Goal: Task Accomplishment & Management: Manage account settings

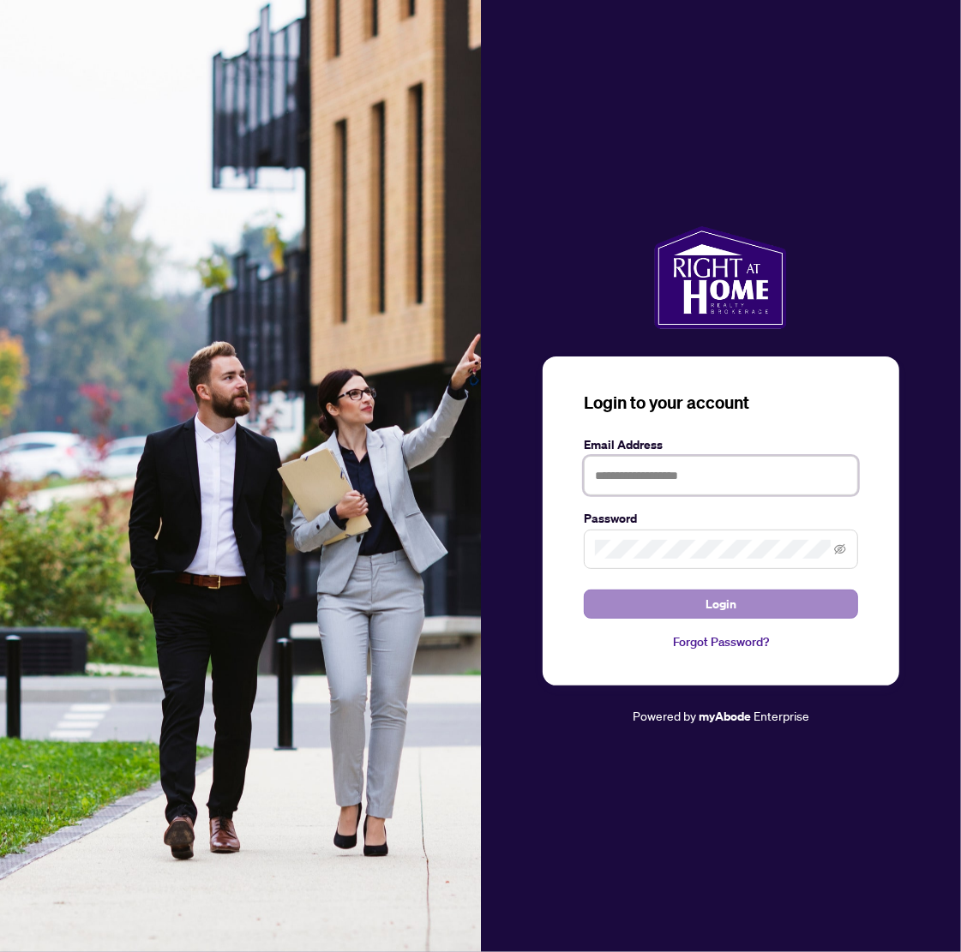
type input "**********"
click at [718, 597] on span "Login" at bounding box center [720, 604] width 31 height 27
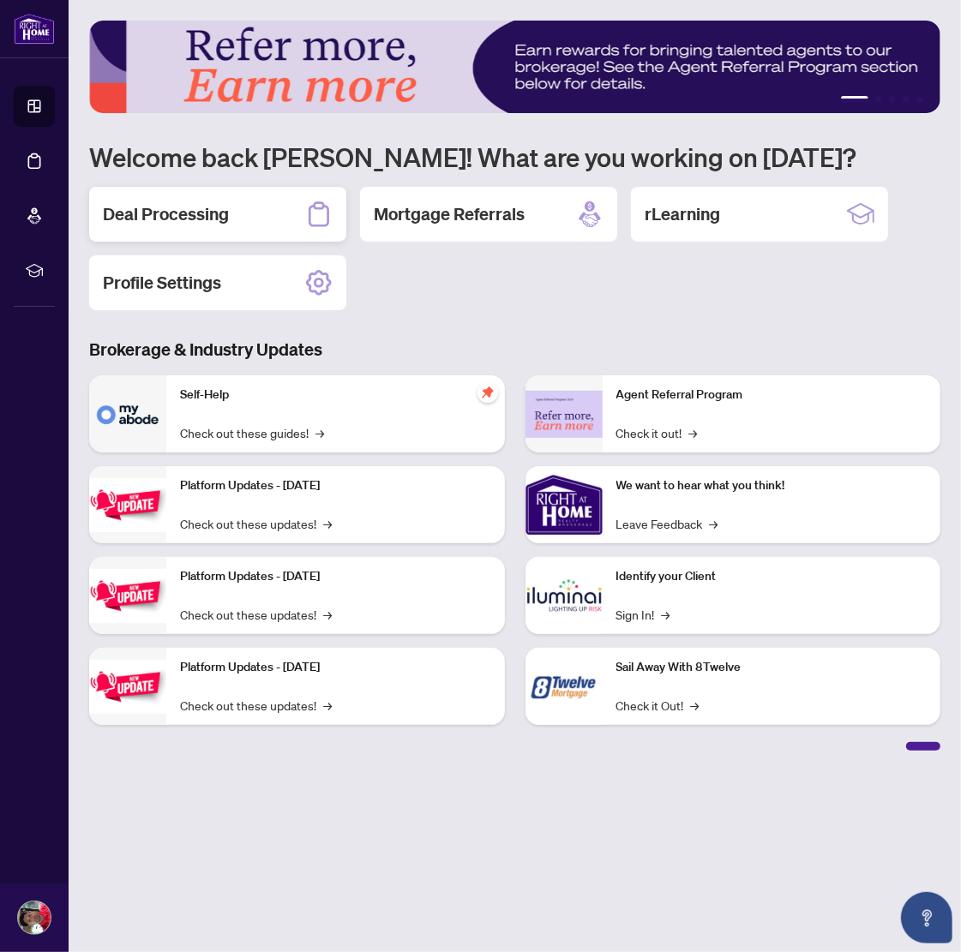
click at [214, 208] on h2 "Deal Processing" at bounding box center [166, 214] width 126 height 24
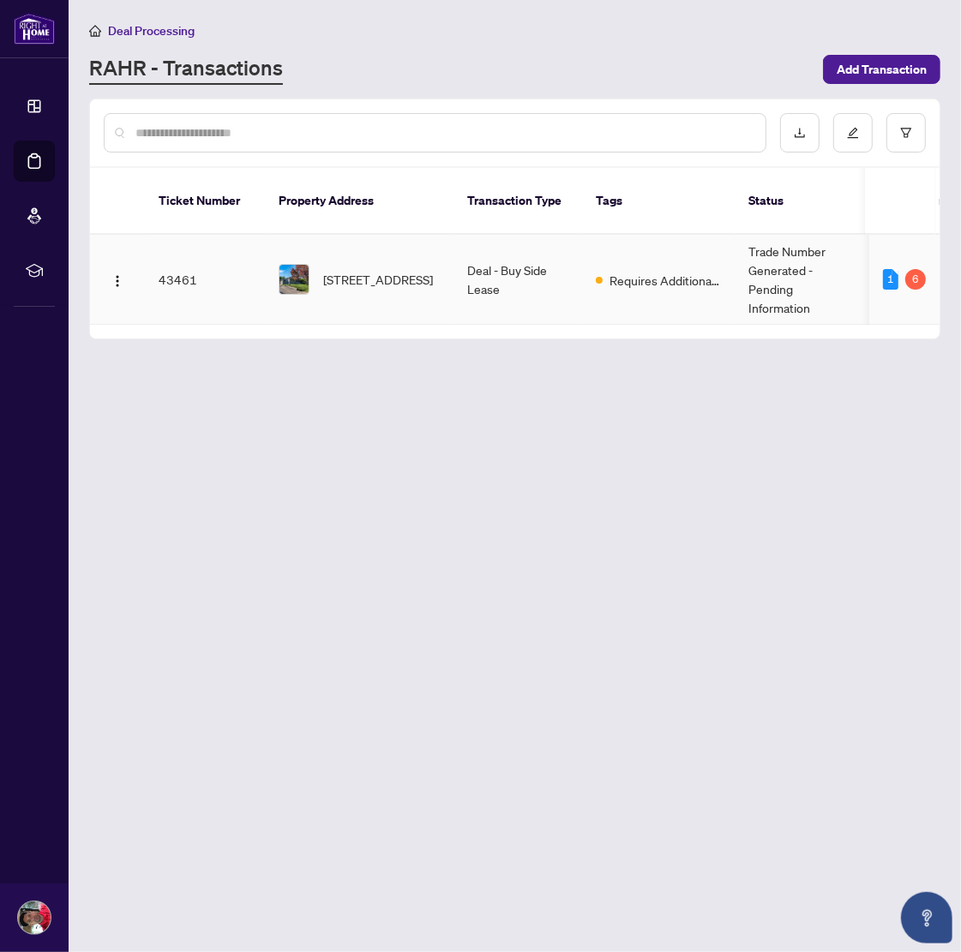
click at [328, 270] on span "[STREET_ADDRESS]" at bounding box center [378, 279] width 110 height 19
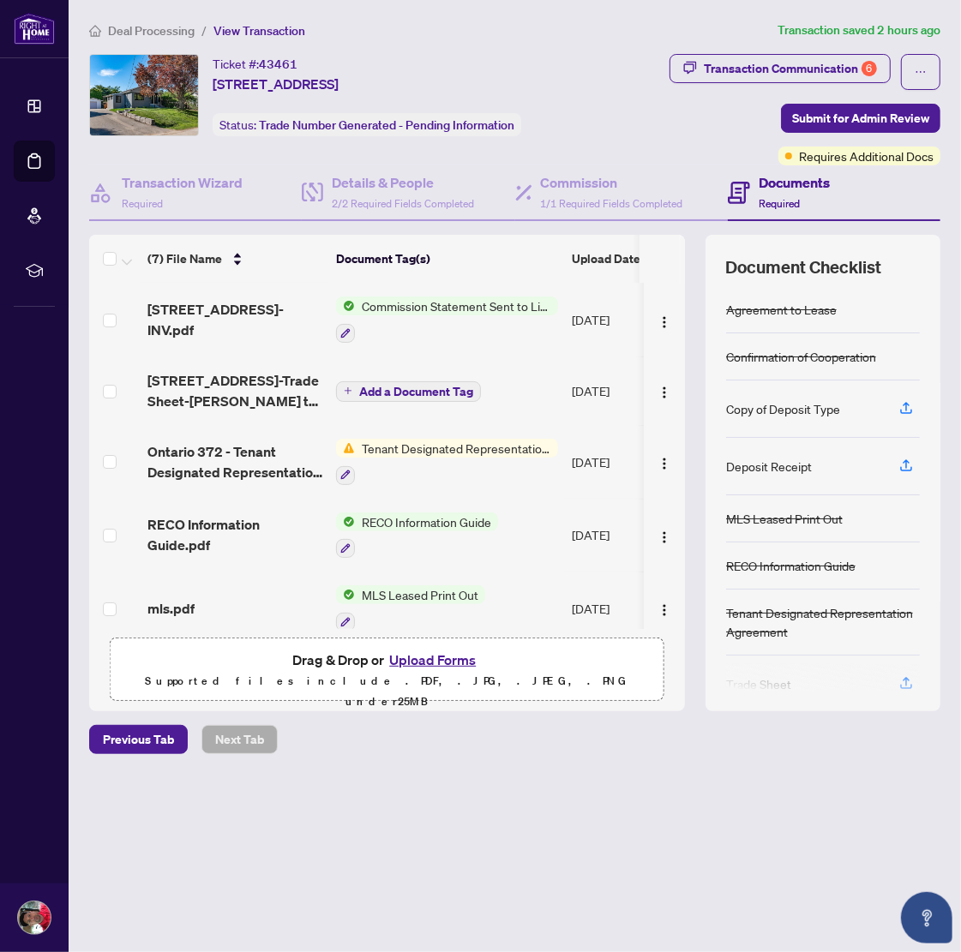
scroll to position [31, 0]
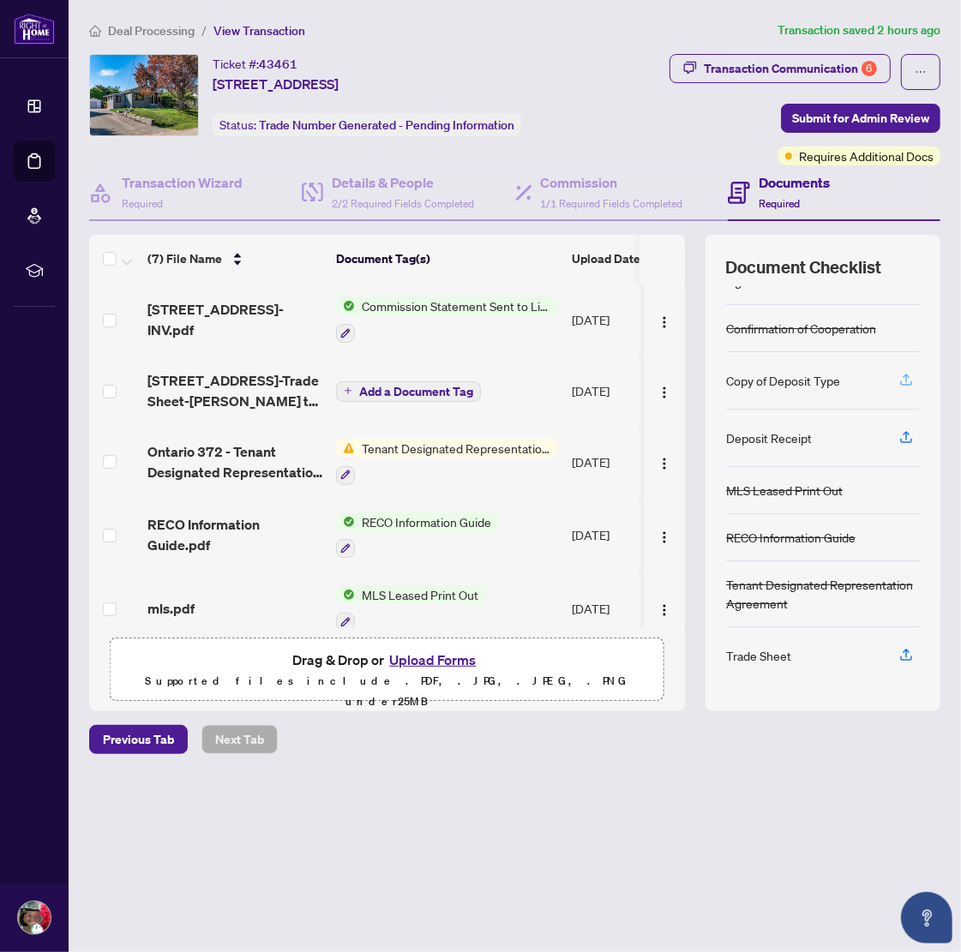
click at [909, 375] on icon "button" at bounding box center [905, 379] width 15 height 15
click at [760, 382] on div "Copy of Deposit Type" at bounding box center [783, 380] width 114 height 19
click at [768, 438] on div "Deposit Receipt" at bounding box center [769, 438] width 86 height 19
click at [764, 648] on div "Trade Sheet" at bounding box center [758, 655] width 65 height 19
click at [763, 648] on div "Trade Sheet" at bounding box center [758, 655] width 65 height 19
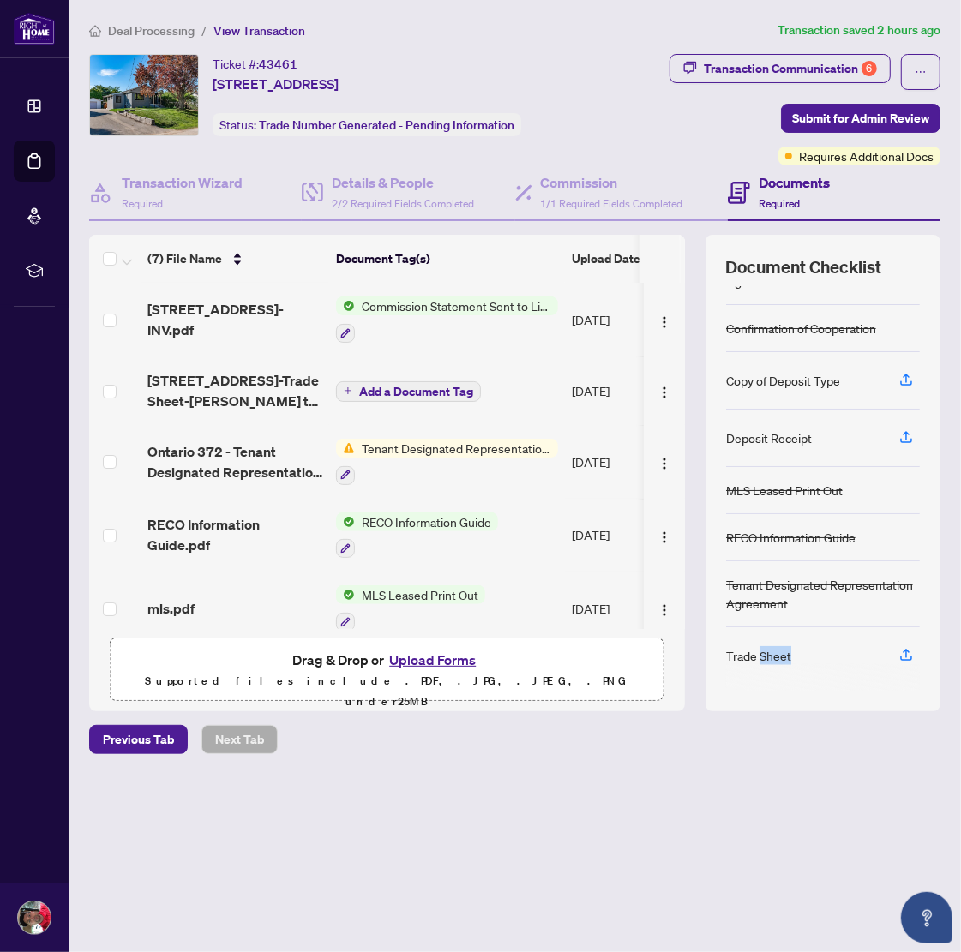
click at [763, 648] on div "Trade Sheet" at bounding box center [758, 655] width 65 height 19
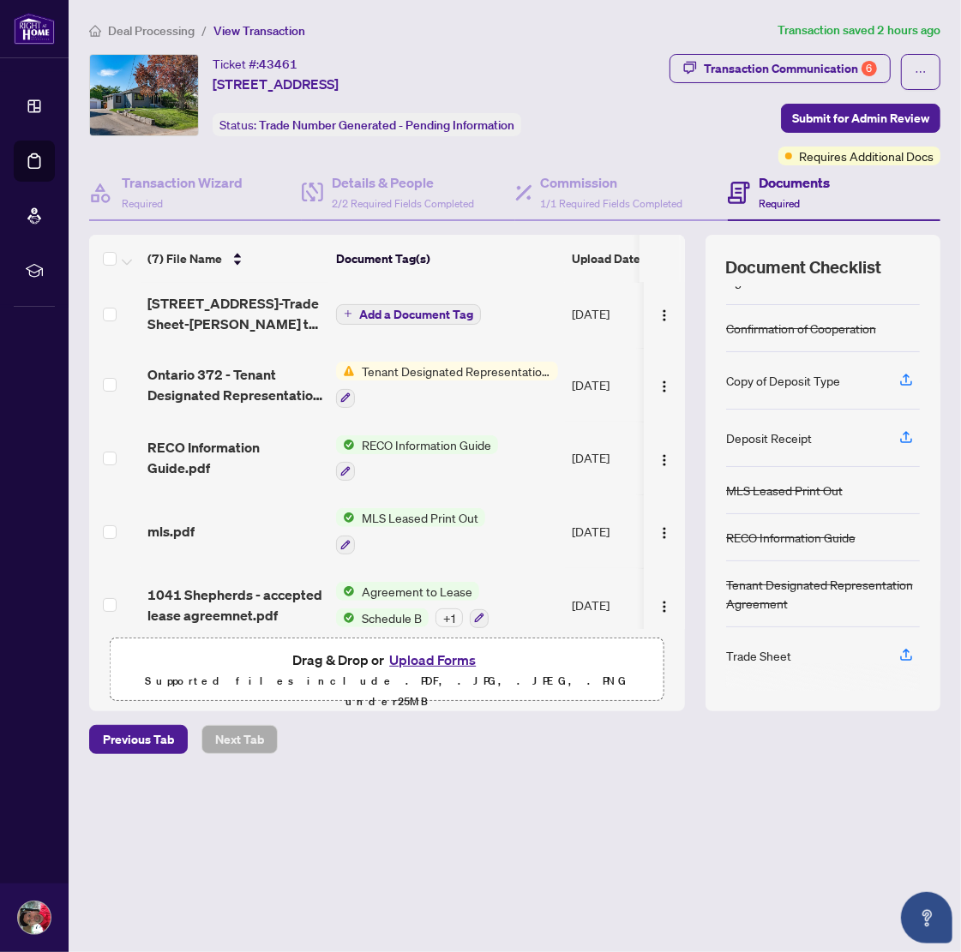
scroll to position [56, 0]
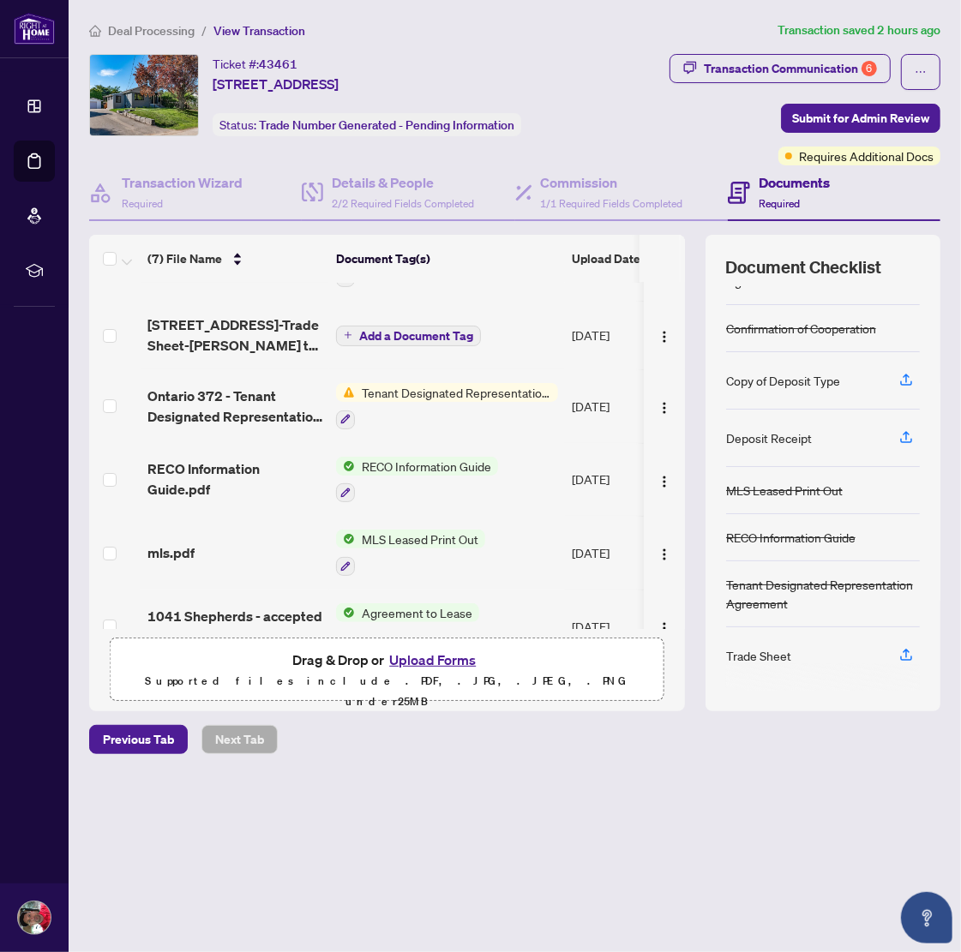
click at [392, 391] on span "Tenant Designated Representation Agreement" at bounding box center [456, 392] width 203 height 19
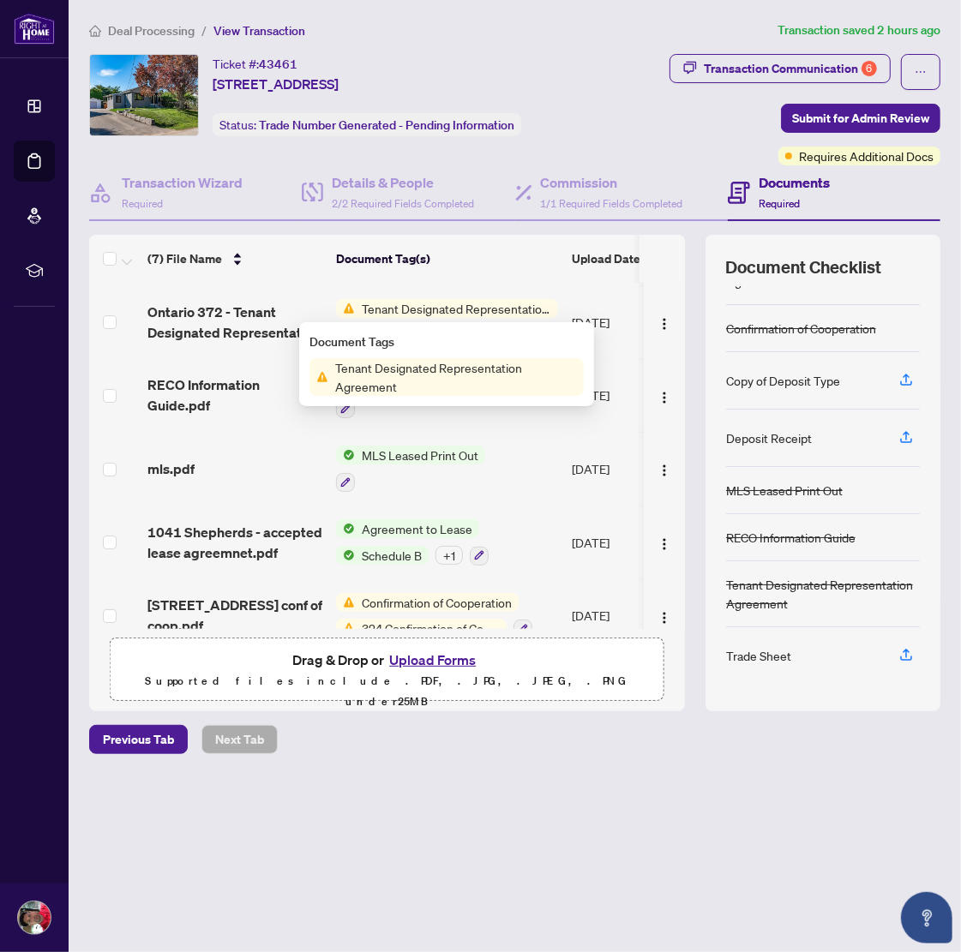
scroll to position [161, 0]
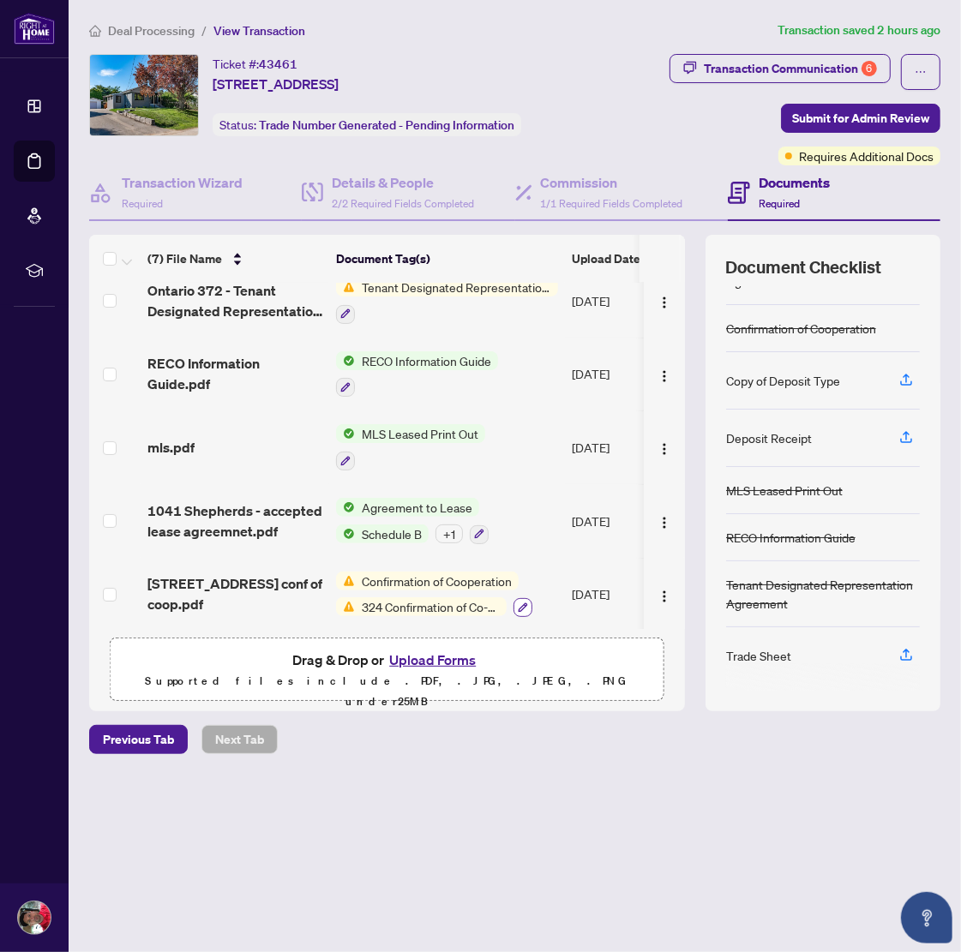
click at [518, 603] on icon "button" at bounding box center [523, 608] width 10 height 10
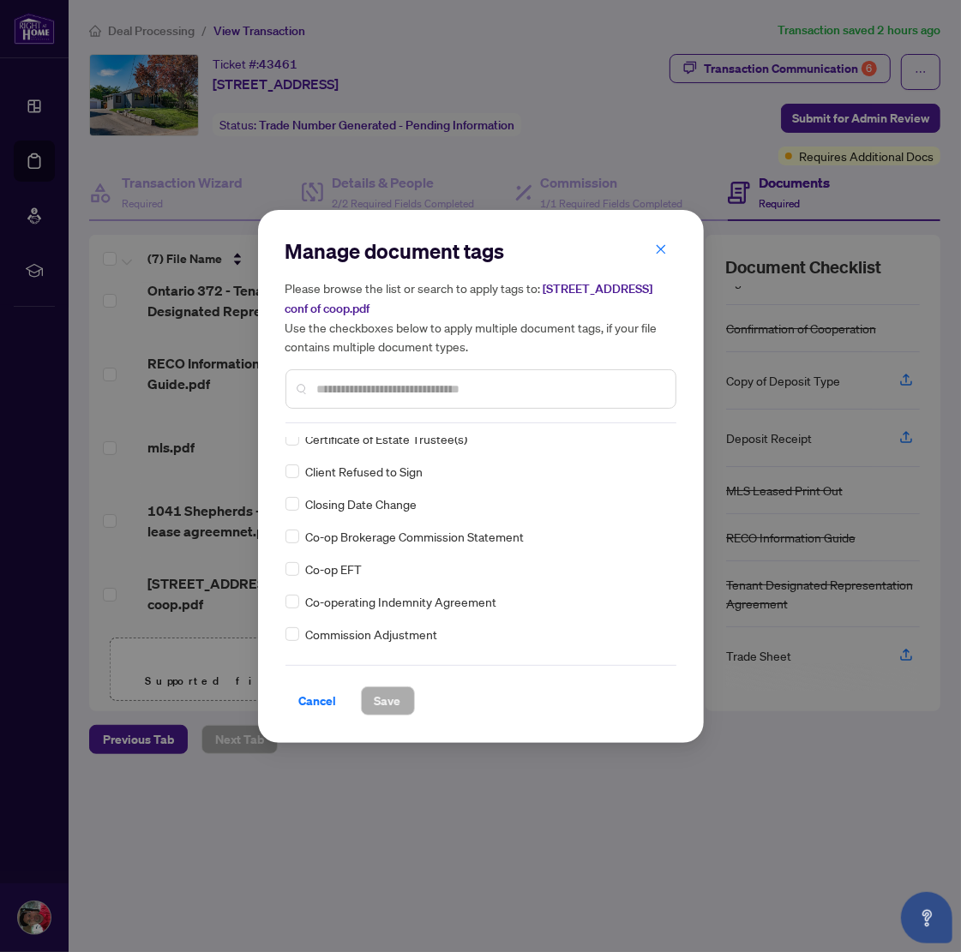
scroll to position [0, 0]
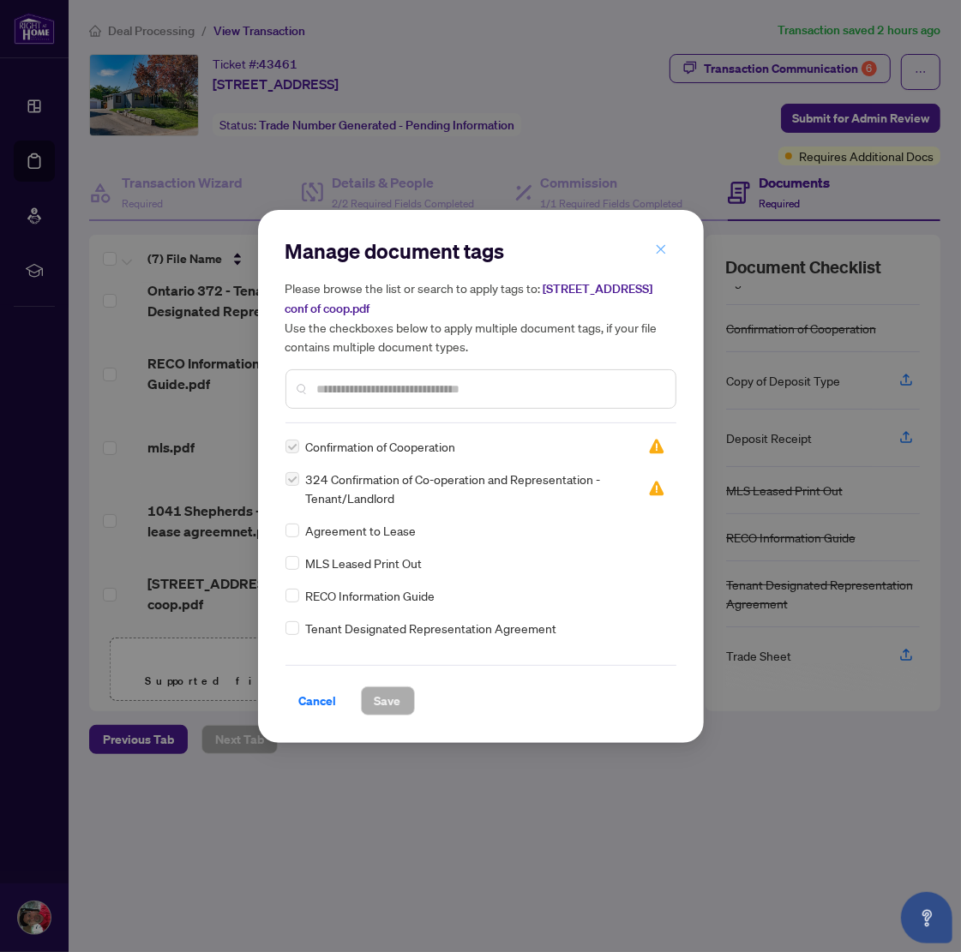
click at [658, 255] on icon "close" at bounding box center [661, 249] width 12 height 12
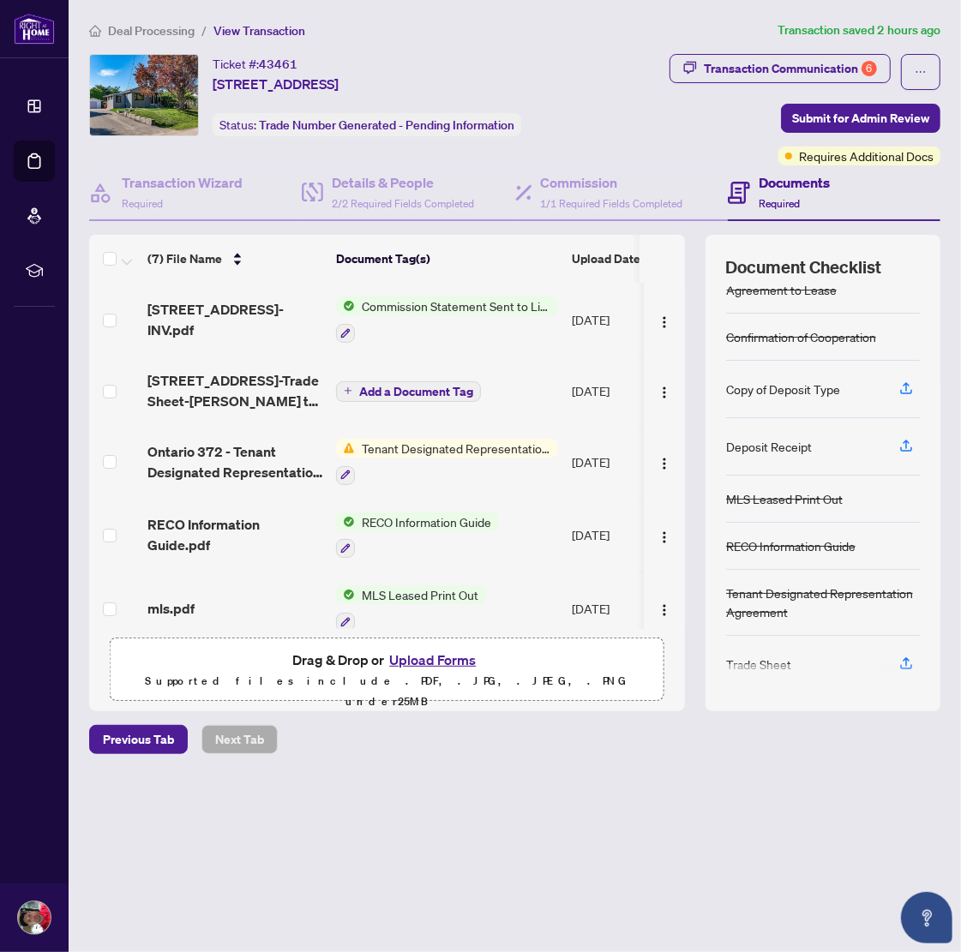
scroll to position [31, 0]
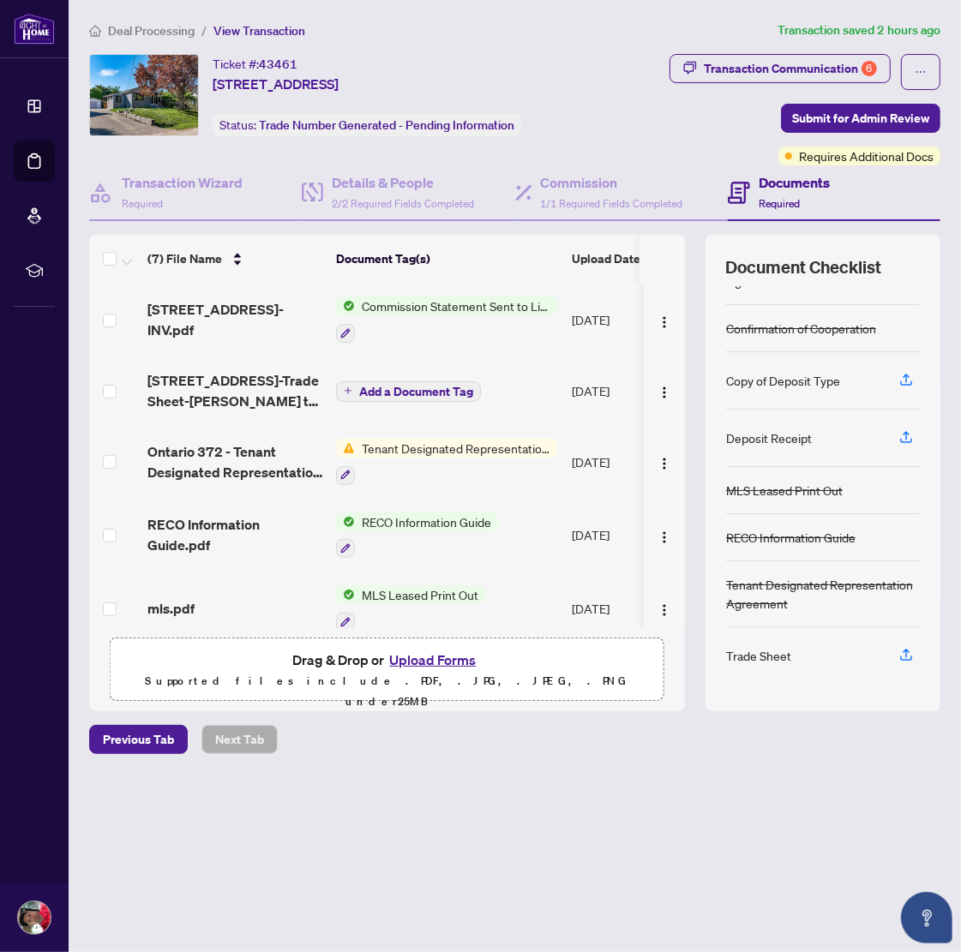
click at [371, 444] on span "Tenant Designated Representation Agreement" at bounding box center [456, 448] width 203 height 19
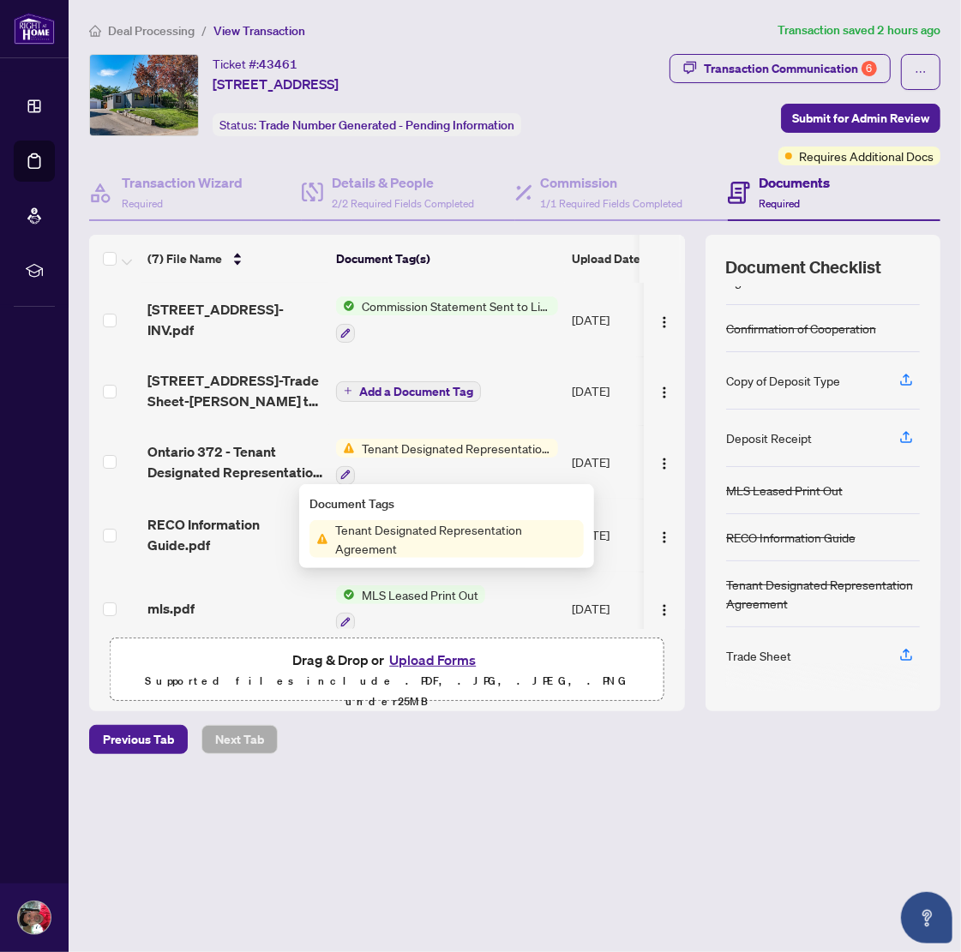
click at [387, 414] on td "Add a Document Tag" at bounding box center [447, 391] width 236 height 69
